Goal: Task Accomplishment & Management: Manage account settings

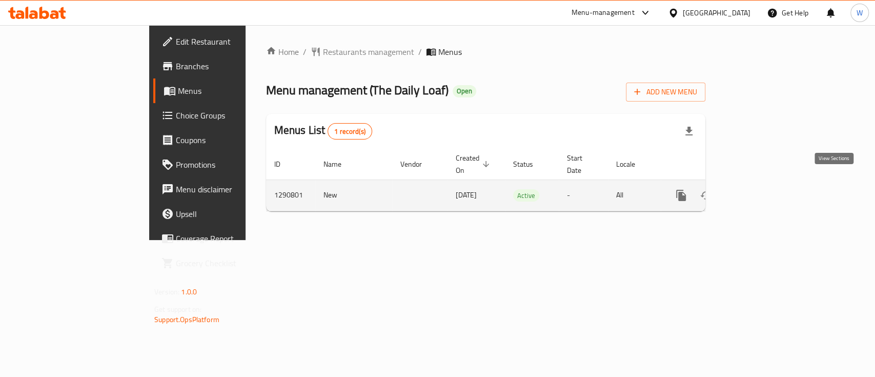
click at [761, 189] on icon "enhanced table" at bounding box center [755, 195] width 12 height 12
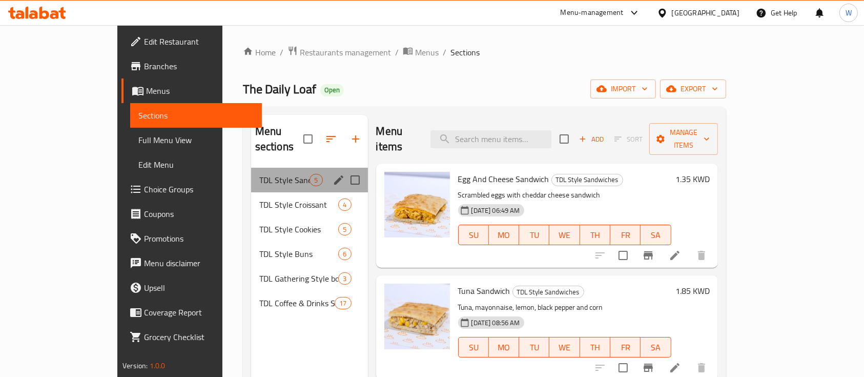
drag, startPoint x: 245, startPoint y: 157, endPoint x: 299, endPoint y: 177, distance: 58.6
click at [251, 168] on div "TDL Style Sandwiches 5" at bounding box center [309, 180] width 117 height 25
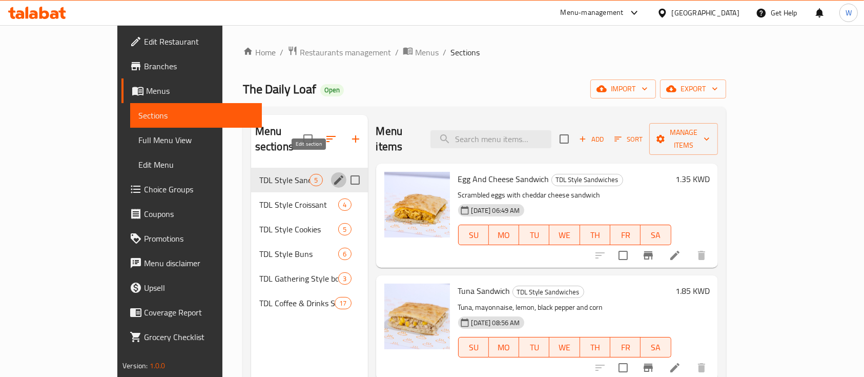
click at [334, 175] on icon "edit" at bounding box center [338, 179] width 9 height 9
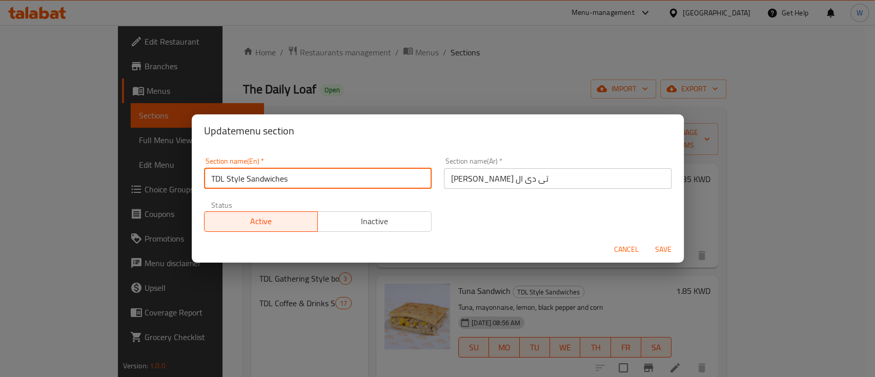
drag, startPoint x: 243, startPoint y: 178, endPoint x: 155, endPoint y: 163, distance: 89.5
click at [155, 163] on div "Update menu section Section name(En)   * TDL Style Sandwiches Section name(En) …" at bounding box center [437, 188] width 875 height 377
type input "Sandwiches"
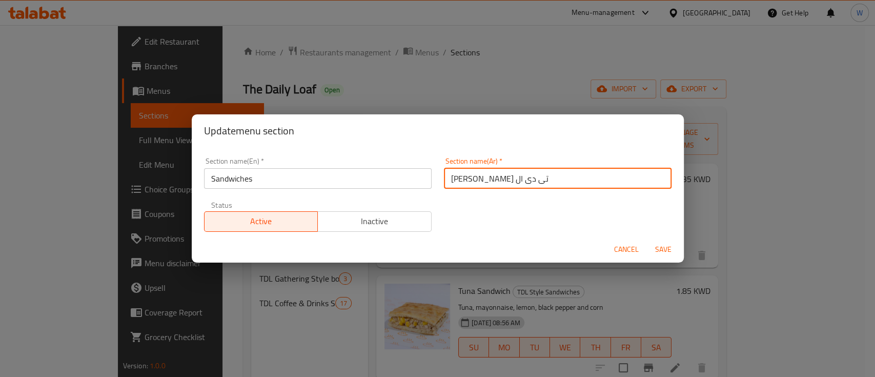
drag, startPoint x: 519, startPoint y: 181, endPoint x: 695, endPoint y: 169, distance: 176.3
click at [695, 170] on div "Update menu section Section name(En)   * Sandwiches Section name(En) * Section …" at bounding box center [437, 188] width 875 height 377
drag, startPoint x: 480, startPoint y: 182, endPoint x: 346, endPoint y: 164, distance: 135.1
click at [365, 167] on div "Section name(En)   * Sandwiches Section name(En) * Section name(Ar)   * ساندوتش…" at bounding box center [438, 194] width 480 height 87
type input "ساندوتشس"
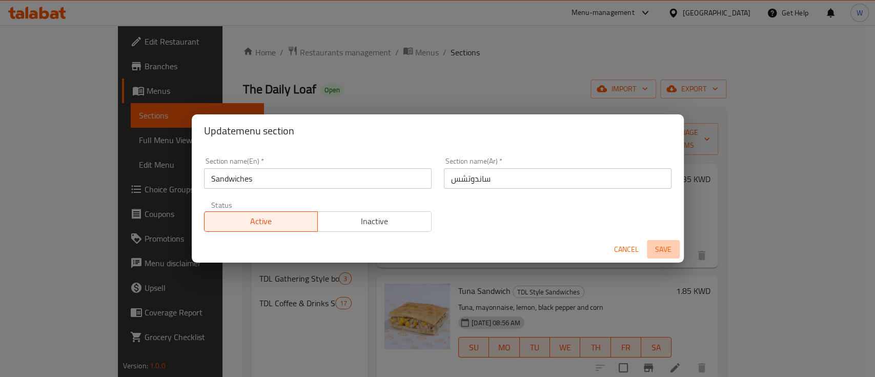
click at [660, 248] on span "Save" at bounding box center [663, 249] width 25 height 13
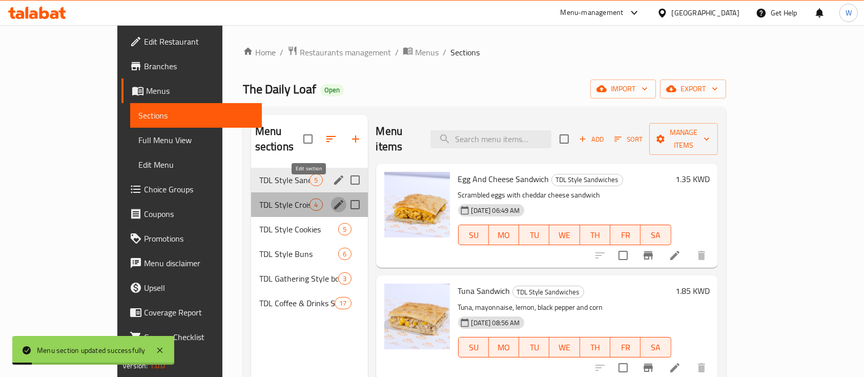
click at [334, 200] on icon "edit" at bounding box center [338, 204] width 9 height 9
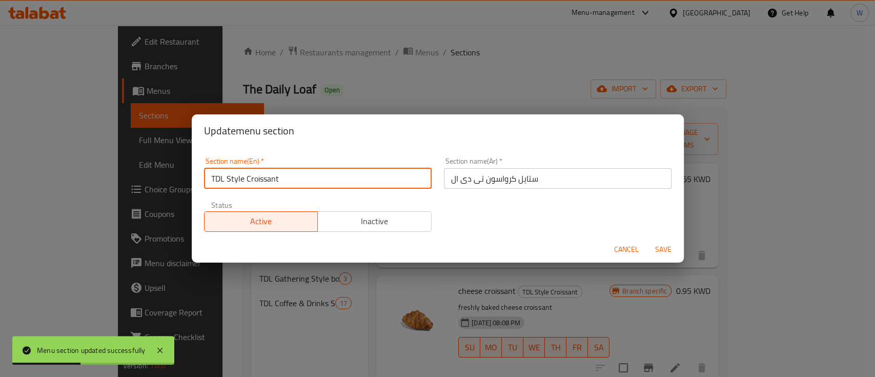
drag, startPoint x: 244, startPoint y: 177, endPoint x: 145, endPoint y: 171, distance: 99.6
click at [145, 171] on div "Update menu section Section name(En)   * TDL Style Croissant Section name(En) *…" at bounding box center [437, 188] width 875 height 377
type input "Croissant"
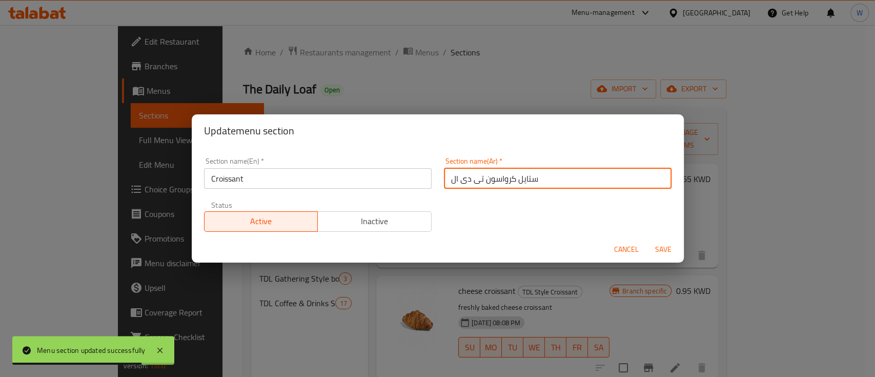
drag, startPoint x: 480, startPoint y: 183, endPoint x: 347, endPoint y: 163, distance: 134.7
click at [347, 163] on div "Section name(En)   * Croissant Section name(En) * Section name(Ar)   * ستايل كر…" at bounding box center [438, 194] width 480 height 87
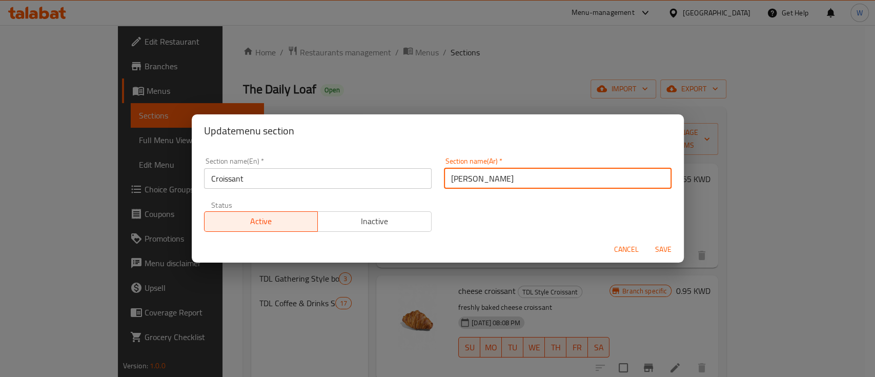
drag, startPoint x: 476, startPoint y: 180, endPoint x: 637, endPoint y: 195, distance: 161.7
click at [637, 195] on div "Section name(En)   * Croissant Section name(En) * Section name(Ar)   * ستايل كر…" at bounding box center [438, 194] width 480 height 87
type input "كرواسون"
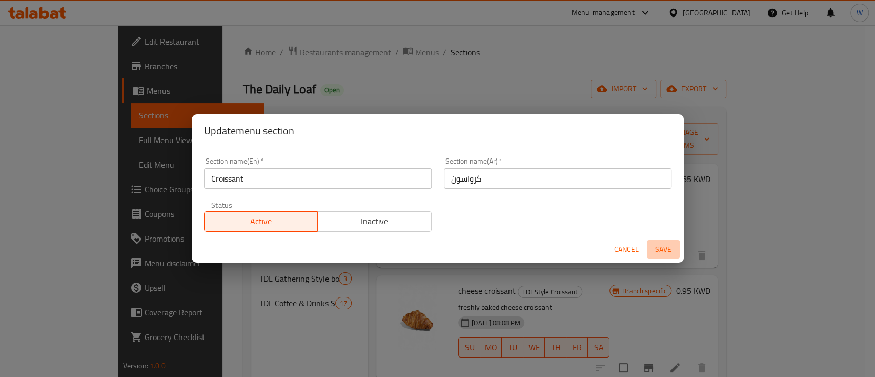
drag, startPoint x: 664, startPoint y: 249, endPoint x: 549, endPoint y: 256, distance: 115.6
click at [664, 249] on span "Save" at bounding box center [663, 249] width 25 height 13
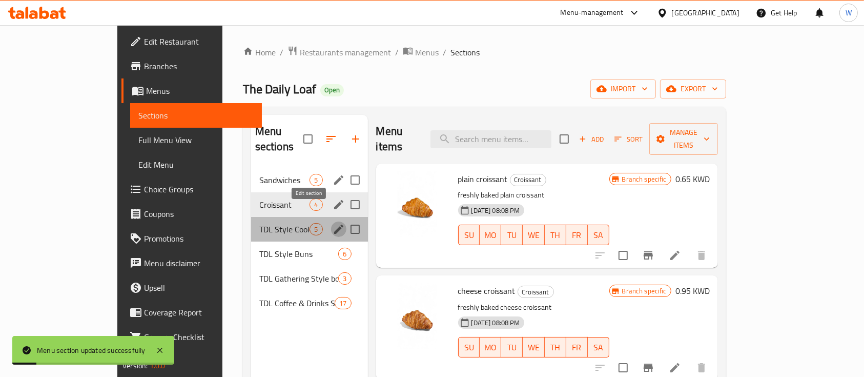
click at [334, 225] on icon "edit" at bounding box center [338, 229] width 9 height 9
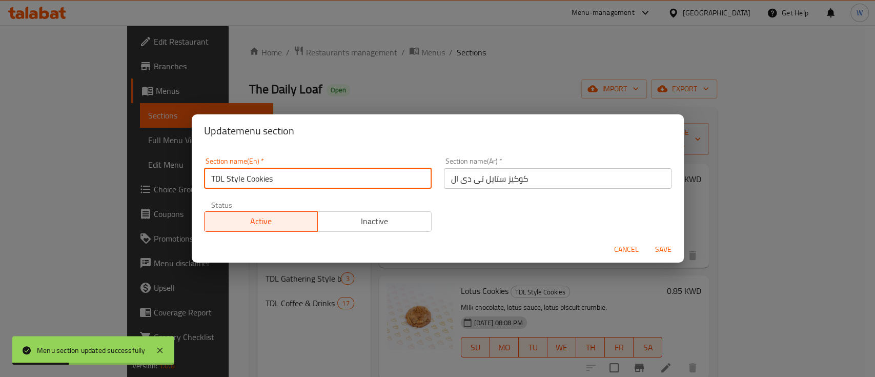
drag, startPoint x: 246, startPoint y: 175, endPoint x: 62, endPoint y: 129, distance: 190.1
click at [63, 132] on div "Update menu section Section name(En)   * TDL Style Cookies Section name(En) * S…" at bounding box center [437, 188] width 875 height 377
type input "Cookies"
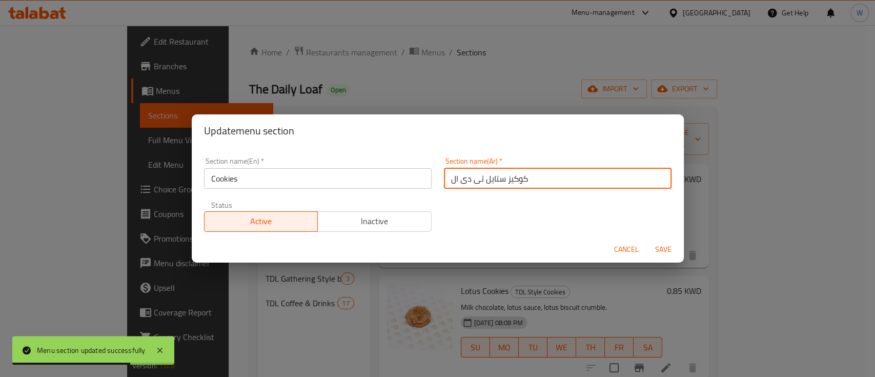
drag, startPoint x: 500, startPoint y: 178, endPoint x: 408, endPoint y: 170, distance: 93.2
click at [409, 171] on div "Section name(En)   * Cookies Section name(En) * Section name(Ar)   * كوكيز ستاي…" at bounding box center [438, 194] width 480 height 87
type input "كوكيز"
click at [673, 253] on span "Save" at bounding box center [663, 249] width 25 height 13
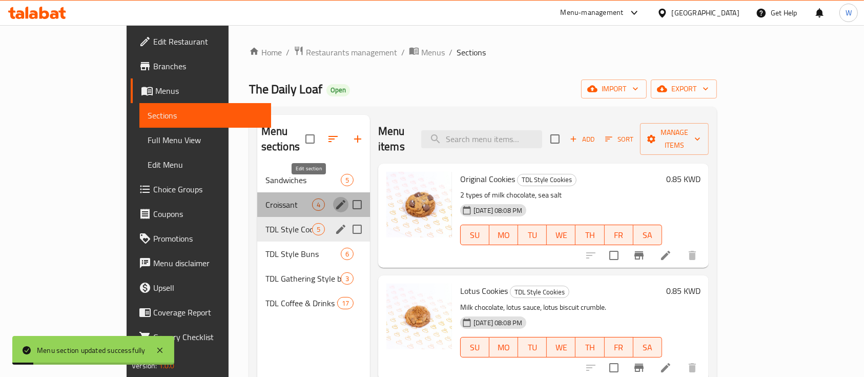
click at [336, 200] on icon "edit" at bounding box center [340, 204] width 9 height 9
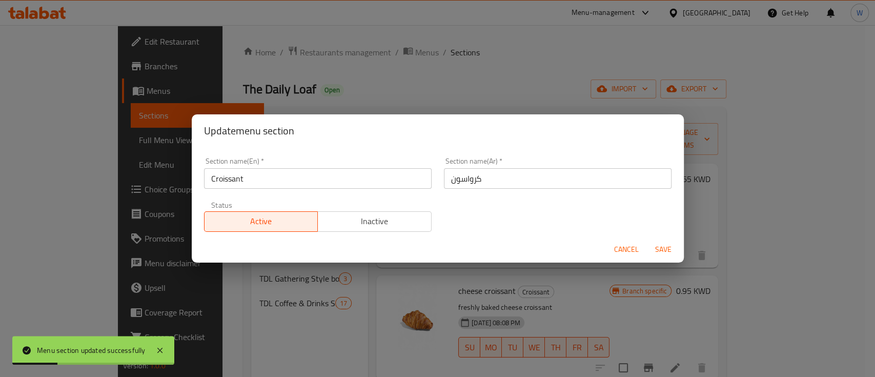
click at [622, 248] on span "Cancel" at bounding box center [626, 249] width 25 height 13
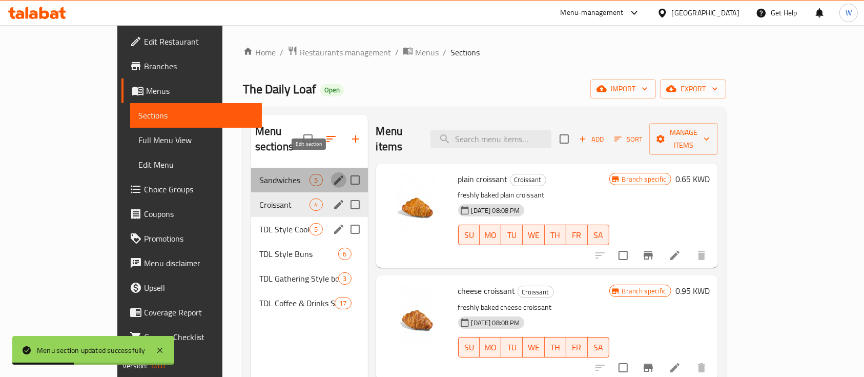
click at [333, 174] on icon "edit" at bounding box center [339, 180] width 12 height 12
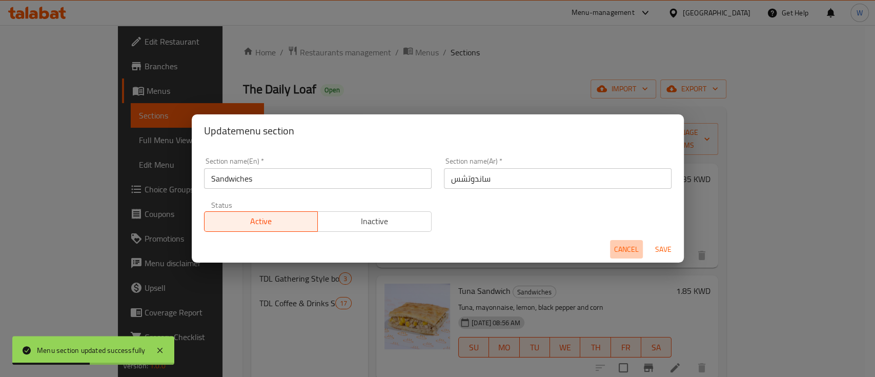
click at [635, 248] on span "Cancel" at bounding box center [626, 249] width 25 height 13
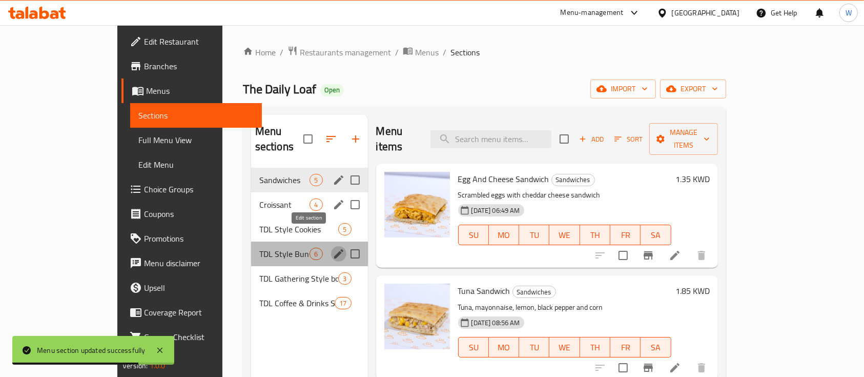
click at [334, 249] on icon "edit" at bounding box center [338, 253] width 9 height 9
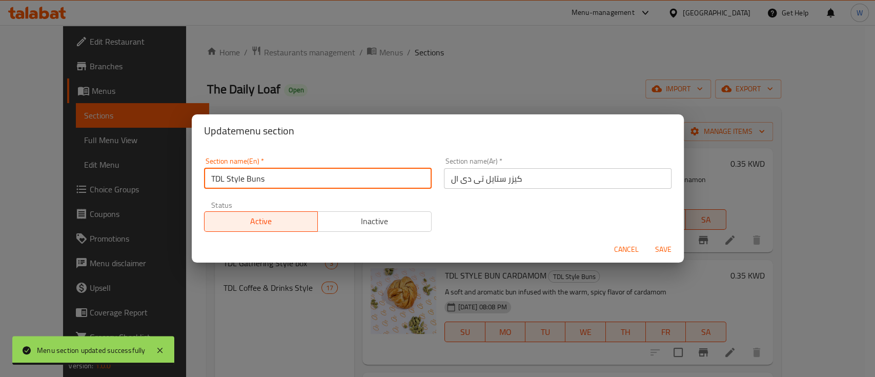
drag, startPoint x: 246, startPoint y: 178, endPoint x: 90, endPoint y: 156, distance: 157.4
click at [90, 156] on div "Update menu section Section name(En)   * TDL Style Buns Section name(En) * Sect…" at bounding box center [437, 188] width 875 height 377
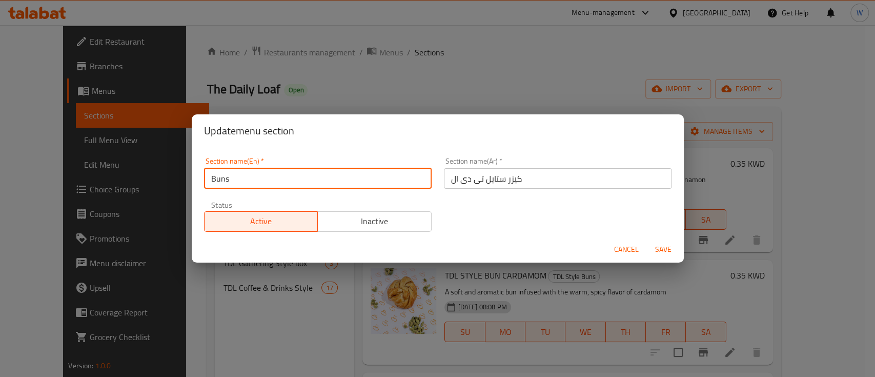
type input "Buns"
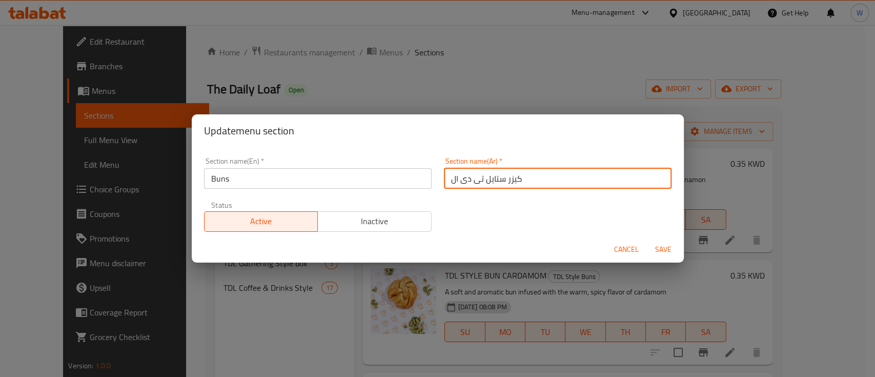
drag, startPoint x: 502, startPoint y: 180, endPoint x: 378, endPoint y: 169, distance: 124.1
click at [378, 169] on div "Section name(En)   * Buns Section name(En) * Section name(Ar)   * كيزر ستايل تى…" at bounding box center [438, 194] width 480 height 87
type input "كيزر"
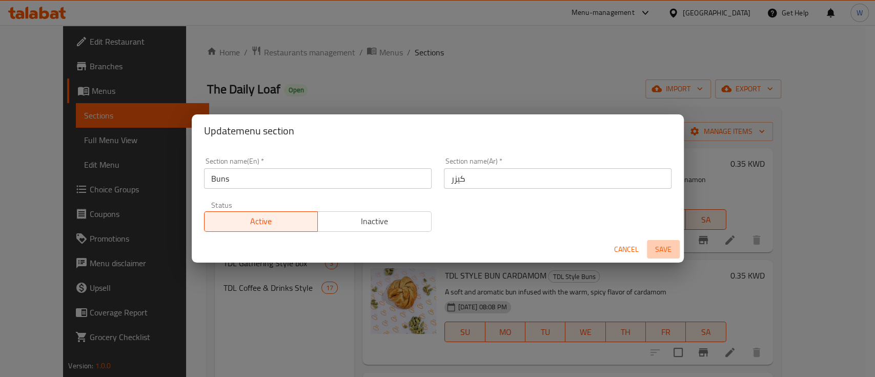
click at [676, 247] on button "Save" at bounding box center [663, 249] width 33 height 19
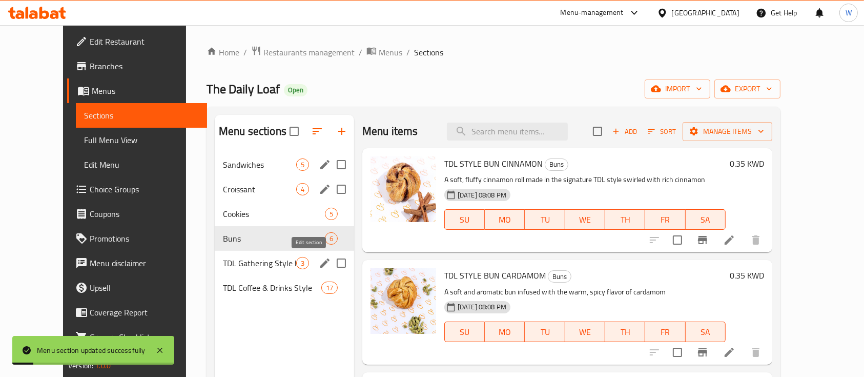
click at [317, 269] on button "edit" at bounding box center [324, 262] width 15 height 15
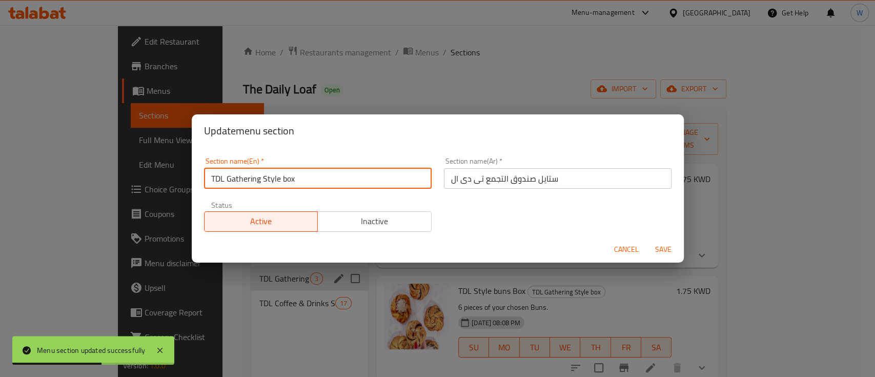
drag, startPoint x: 259, startPoint y: 180, endPoint x: 284, endPoint y: 179, distance: 24.1
click at [282, 180] on input "TDL Gathering Style box" at bounding box center [318, 178] width 228 height 21
drag, startPoint x: 226, startPoint y: 179, endPoint x: 139, endPoint y: 172, distance: 86.9
click at [139, 172] on div "Update menu section Section name(En)   * TDL Gathering box Section name(En) * S…" at bounding box center [437, 188] width 875 height 377
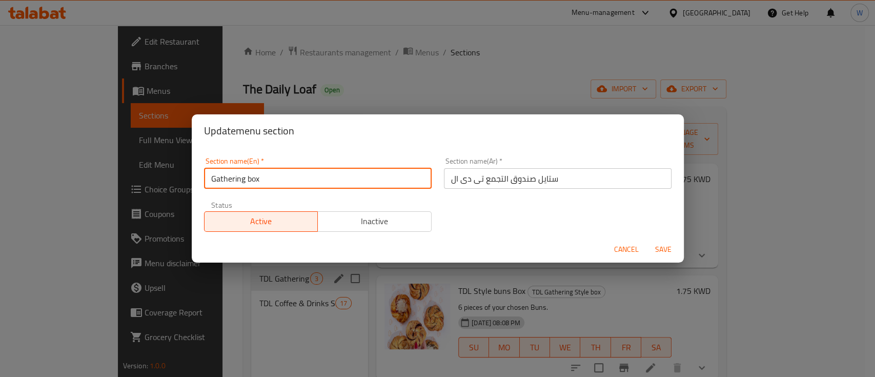
type input "Gathering box"
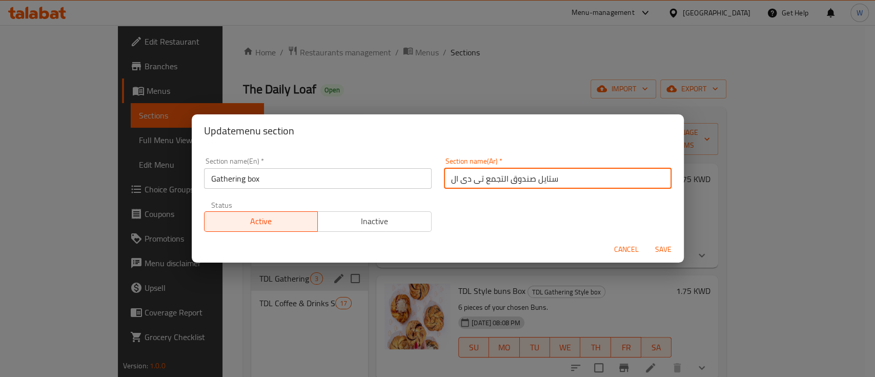
drag, startPoint x: 528, startPoint y: 178, endPoint x: 724, endPoint y: 190, distance: 196.2
click at [724, 190] on div "Update menu section Section name(En)   * Gathering box Section name(En) * Secti…" at bounding box center [437, 188] width 875 height 377
drag, startPoint x: 479, startPoint y: 178, endPoint x: 388, endPoint y: 171, distance: 92.1
click at [388, 172] on div "Section name(En)   * Gathering box Section name(En) * Section name(Ar)   * صندو…" at bounding box center [438, 194] width 480 height 87
type input "صندوق التجمع"
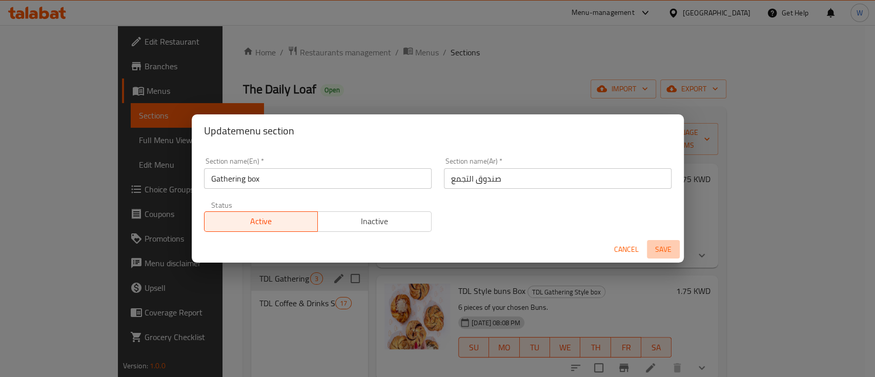
click at [666, 241] on button "Save" at bounding box center [663, 249] width 33 height 19
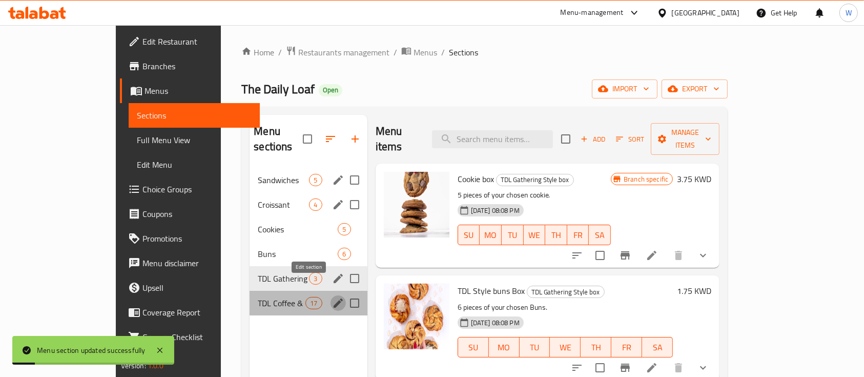
click at [331, 295] on button "edit" at bounding box center [338, 302] width 15 height 15
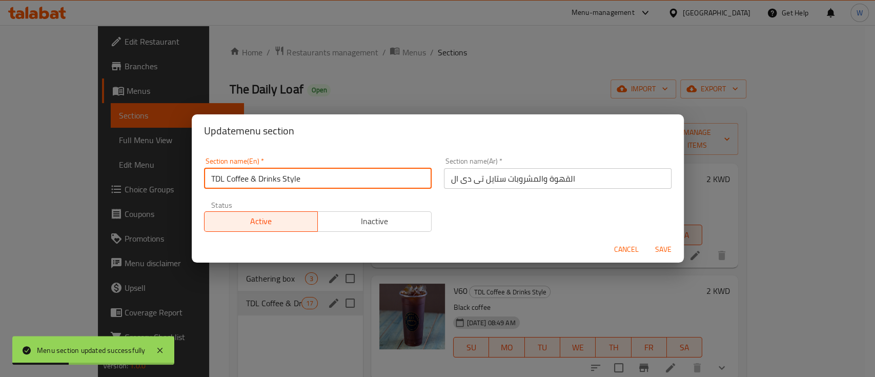
drag, startPoint x: 228, startPoint y: 183, endPoint x: 147, endPoint y: 166, distance: 82.6
click at [149, 168] on div "Update menu section Section name(En)   * TDL Coffee & Drinks Style Section name…" at bounding box center [437, 188] width 875 height 377
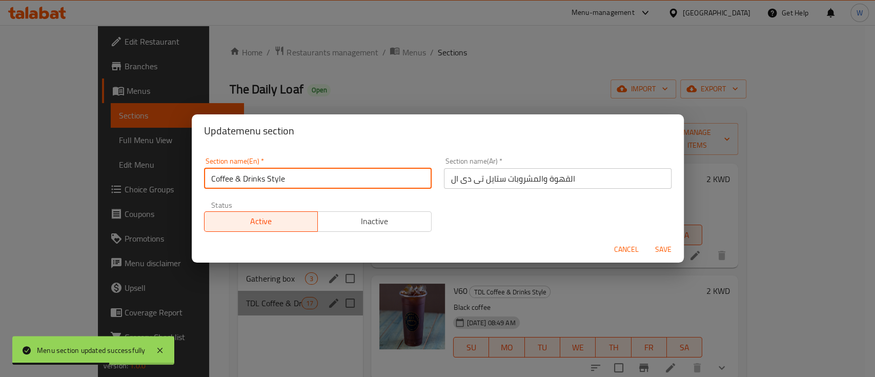
drag, startPoint x: 266, startPoint y: 177, endPoint x: 415, endPoint y: 195, distance: 150.3
click at [415, 196] on div "Section name(En)   * Coffee & Drinks Style Section name(En) * Section name(Ar) …" at bounding box center [438, 194] width 480 height 87
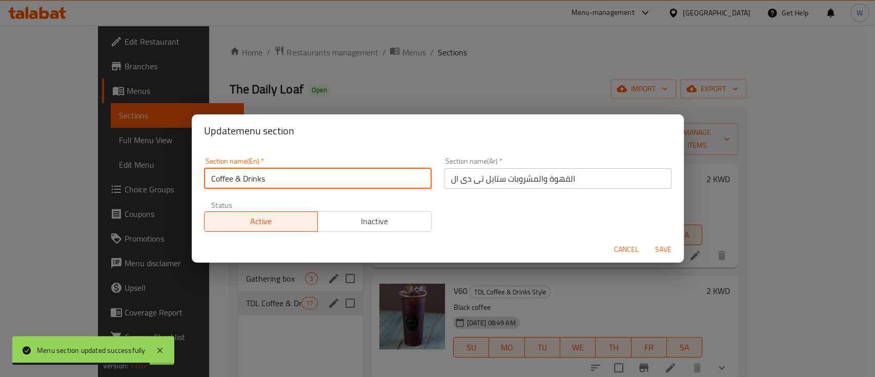
type input "Coffee & Drinks"
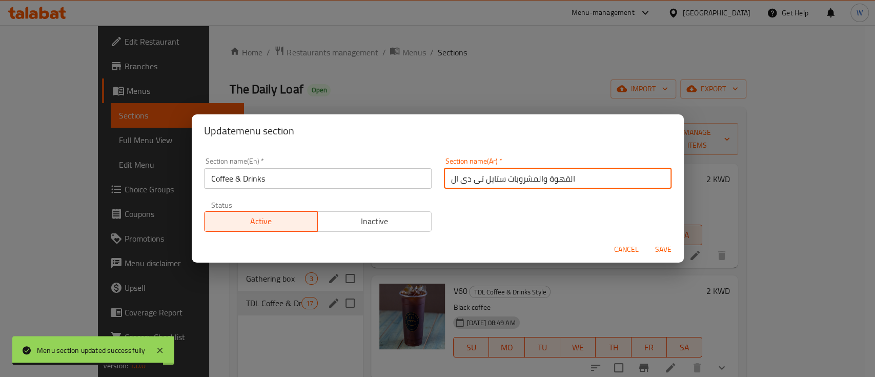
drag, startPoint x: 502, startPoint y: 180, endPoint x: 350, endPoint y: 167, distance: 152.9
click at [351, 167] on div "Section name(En)   * Coffee & Drinks Section name(En) * Section name(Ar)   * ال…" at bounding box center [438, 194] width 480 height 87
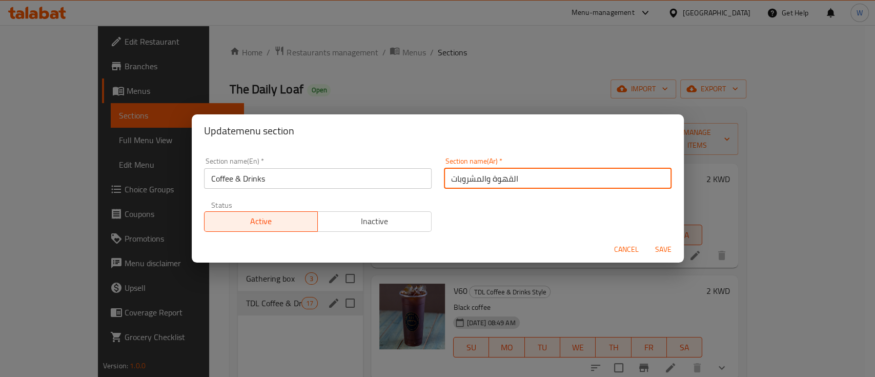
type input "القهوة والمشروبات"
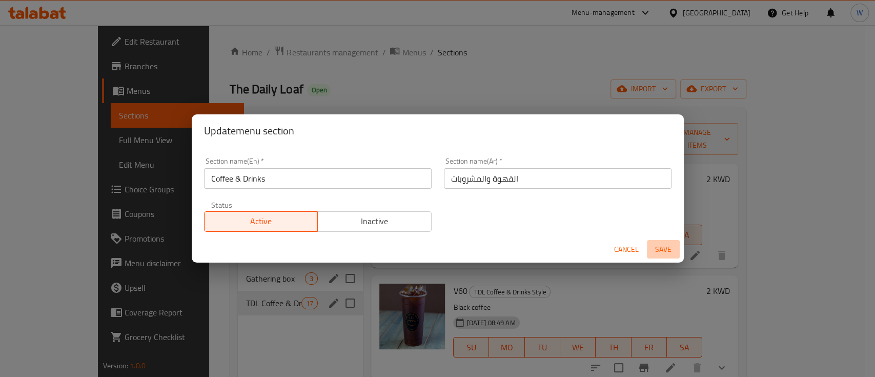
click at [660, 250] on span "Save" at bounding box center [663, 249] width 25 height 13
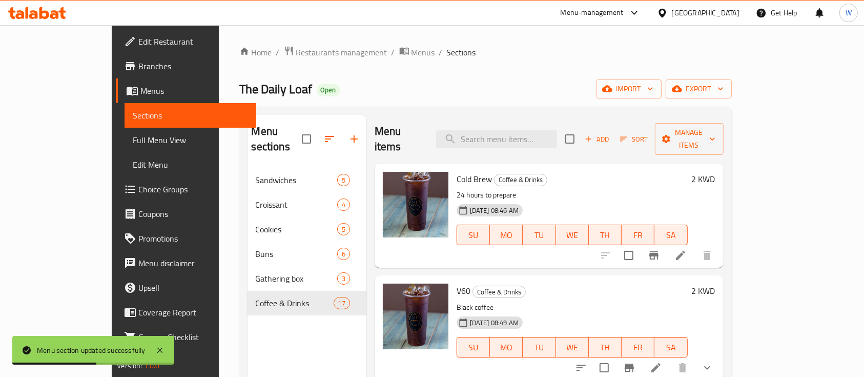
click at [525, 49] on ol "Home / Restaurants management / Menus / Sections" at bounding box center [485, 52] width 493 height 13
click at [138, 39] on span "Edit Restaurant" at bounding box center [193, 41] width 110 height 12
